Goal: Task Accomplishment & Management: Manage account settings

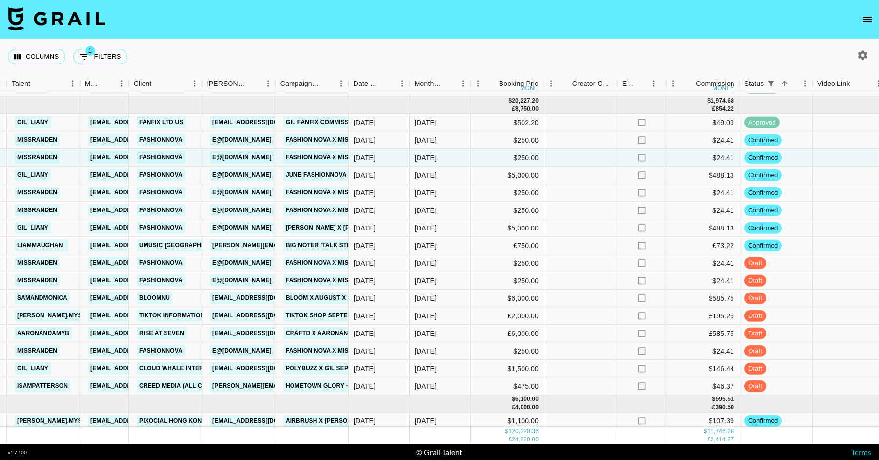
scroll to position [1455, 318]
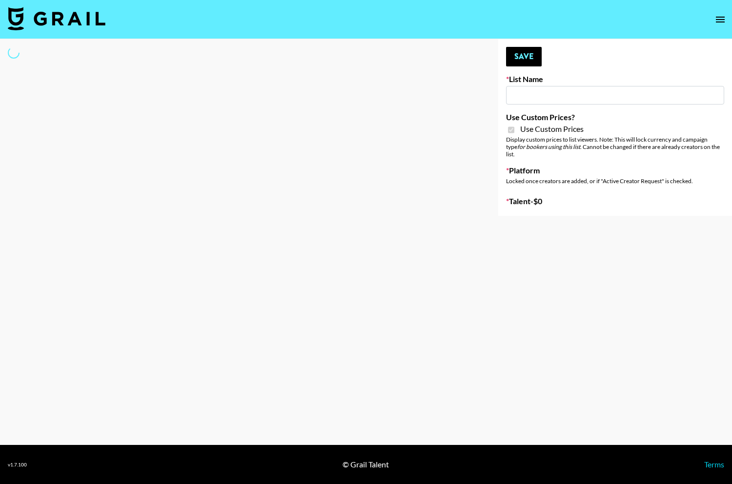
type input "Axis-Y - [DATE]"
checkbox input "true"
select select "Brand"
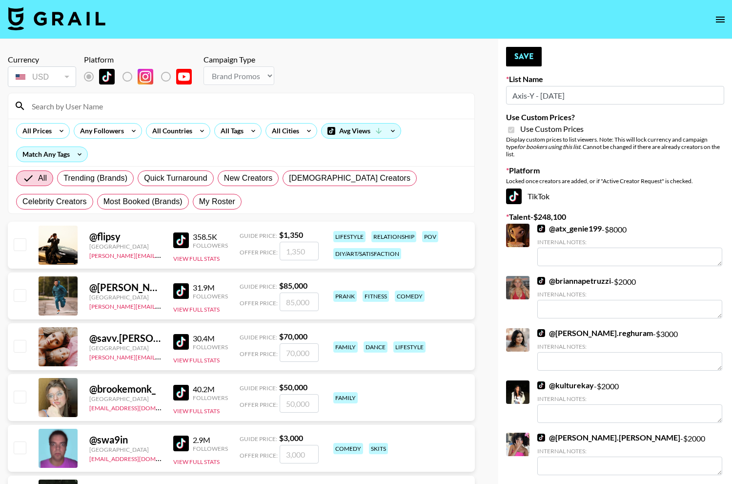
click at [252, 98] on input at bounding box center [247, 106] width 443 height 16
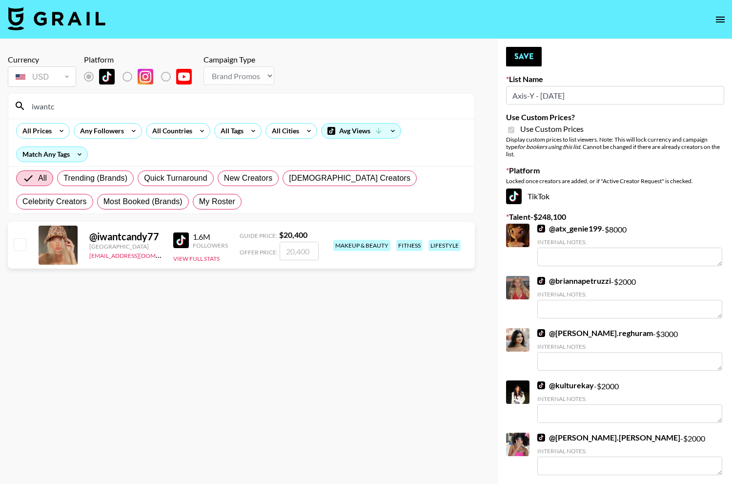
type input "iwantc"
click at [20, 249] on input "checkbox" at bounding box center [20, 244] width 12 height 12
checkbox input "true"
type input "20400"
click at [527, 56] on button "Save" at bounding box center [524, 57] width 36 height 20
